Goal: Entertainment & Leisure: Consume media (video, audio)

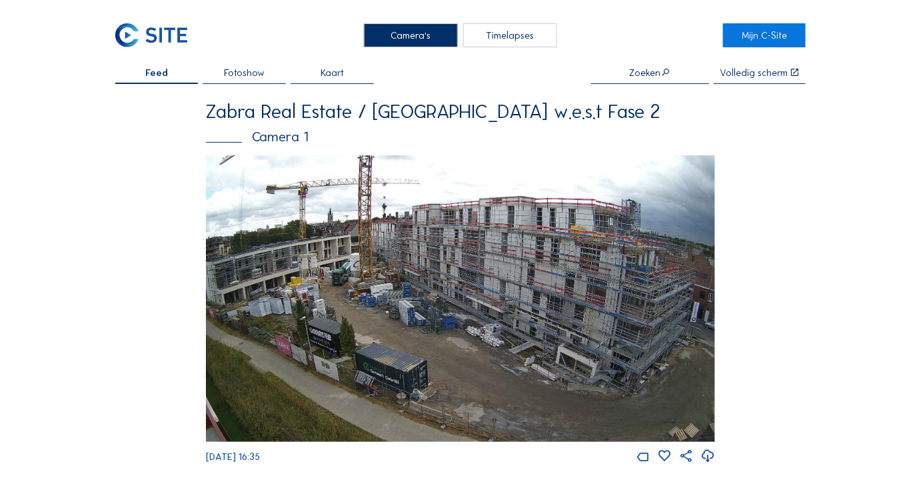
click at [517, 320] on img at bounding box center [460, 298] width 509 height 287
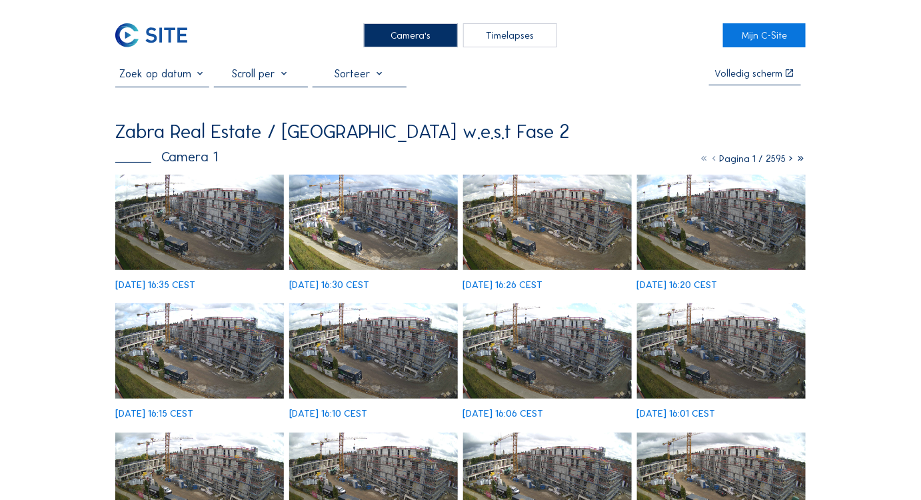
click at [203, 220] on img at bounding box center [199, 222] width 169 height 95
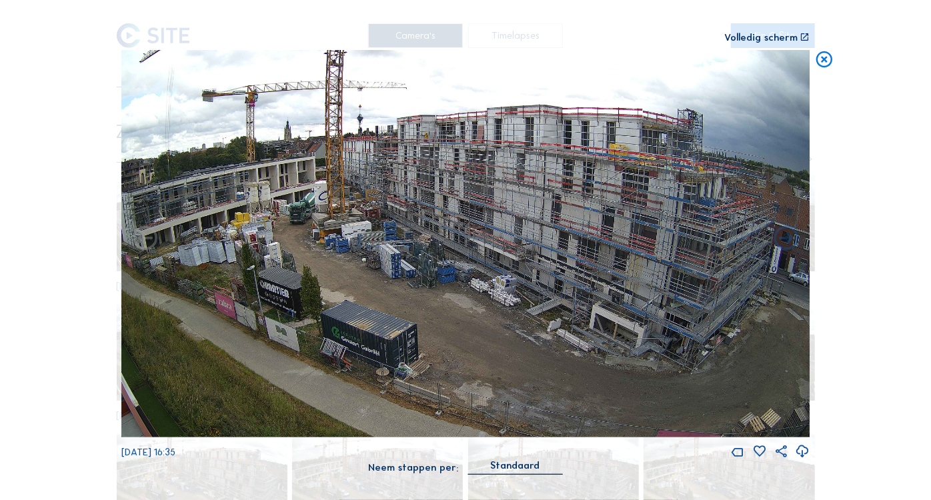
click at [774, 27] on div "Scroll om door de tijd te reizen | Druk op de 'Alt'-knop + scroll om te Zoomen …" at bounding box center [465, 244] width 688 height 489
click at [777, 27] on div "Scroll om door de tijd te reizen | Druk op de 'Alt'-knop + scroll om te Zoomen …" at bounding box center [465, 244] width 688 height 489
click at [765, 37] on div "Volledig scherm" at bounding box center [760, 38] width 73 height 10
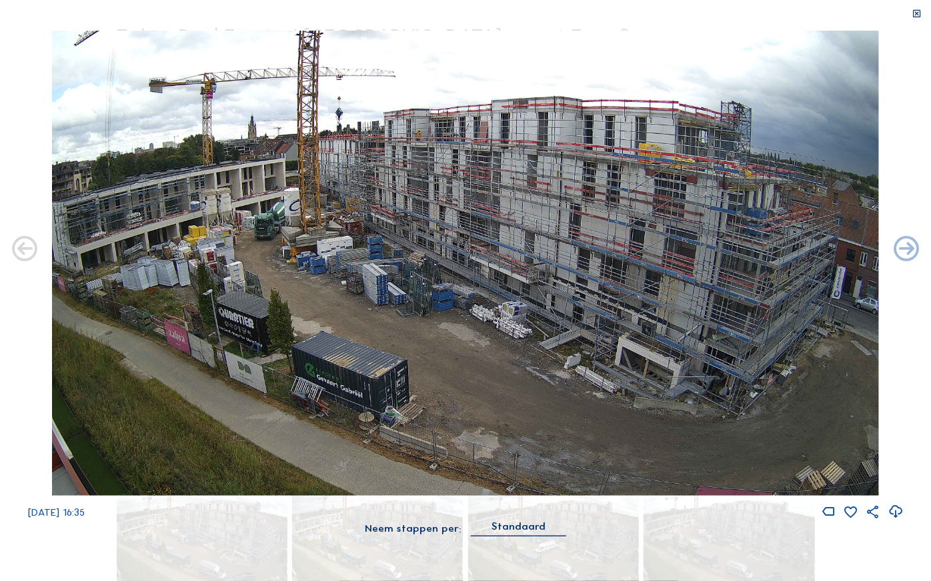
click at [897, 499] on icon at bounding box center [894, 512] width 15 height 19
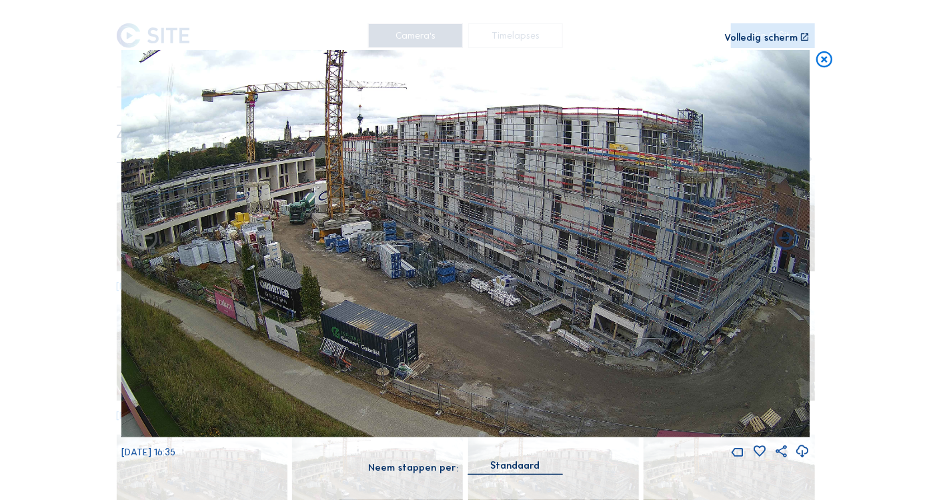
click at [822, 66] on icon at bounding box center [823, 60] width 19 height 20
